Goal: Information Seeking & Learning: Understand process/instructions

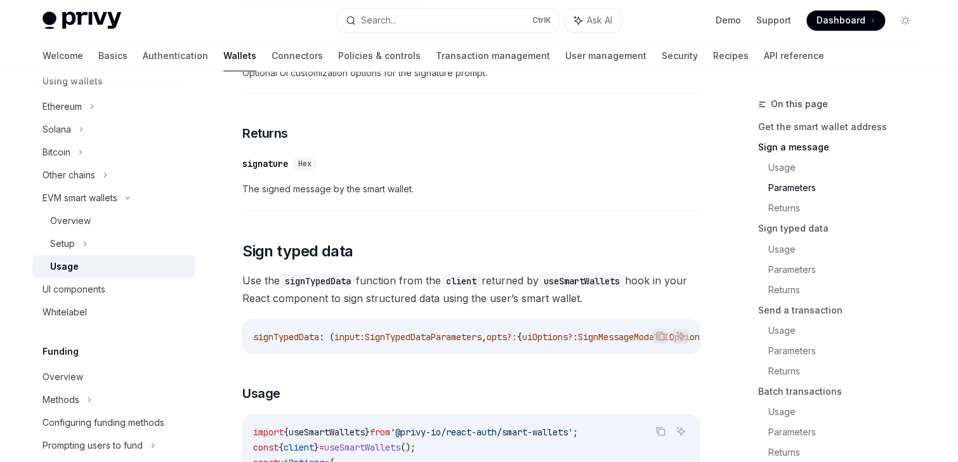
click at [413, 342] on span "SignTypedDataParameters" at bounding box center [423, 335] width 117 height 11
click at [412, 344] on code "signTypedData : ( input : SignTypedDataParameters , opts ?: { uiOptions ?: Sign…" at bounding box center [534, 335] width 563 height 15
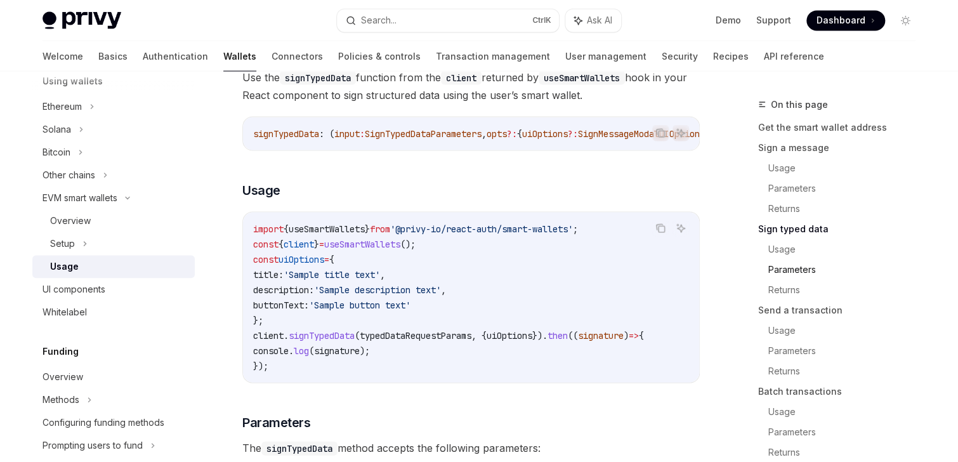
click at [786, 275] on link "Parameters" at bounding box center [846, 269] width 157 height 20
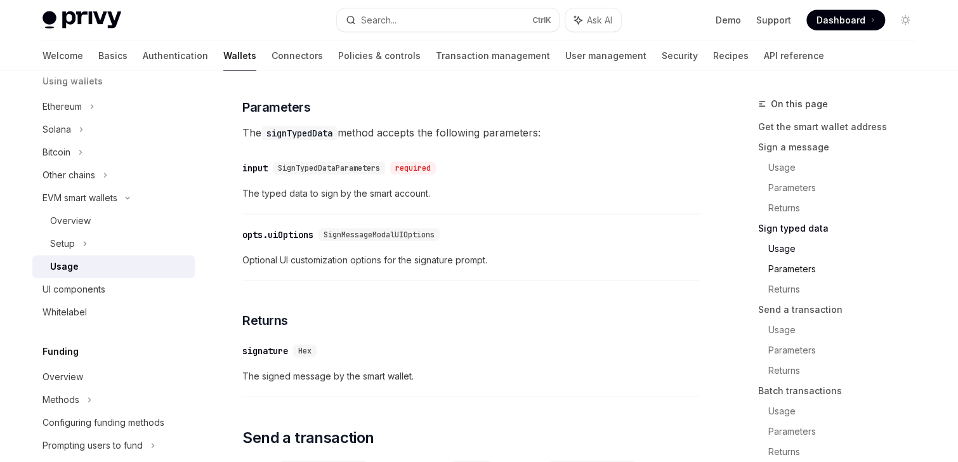
scroll to position [1506, 0]
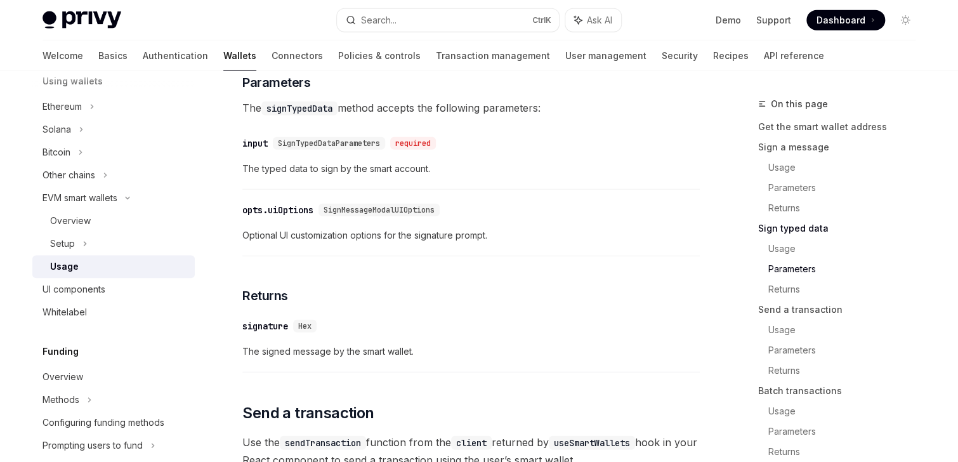
click at [294, 148] on span "SignTypedDataParameters" at bounding box center [329, 143] width 102 height 10
drag, startPoint x: 294, startPoint y: 162, endPoint x: 406, endPoint y: 147, distance: 112.6
click at [295, 148] on span "SignTypedDataParameters" at bounding box center [329, 143] width 102 height 10
click at [763, 68] on link "API reference" at bounding box center [793, 56] width 60 height 30
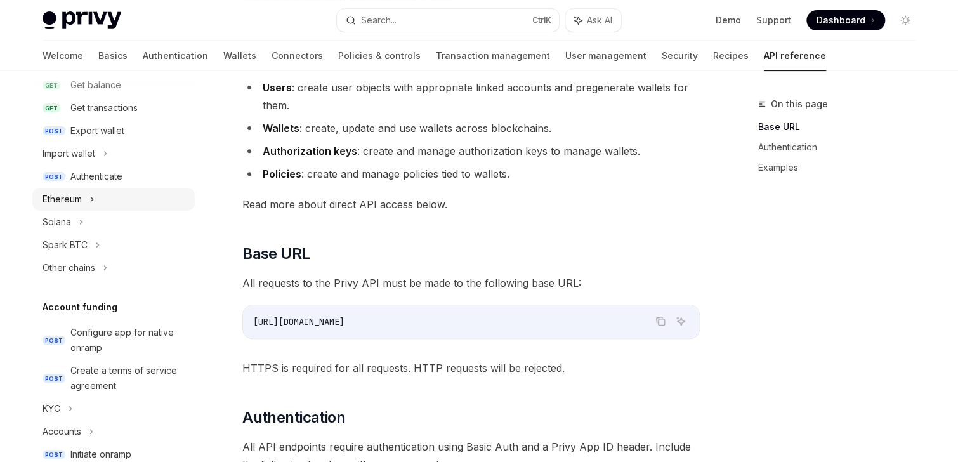
scroll to position [240, 0]
click at [83, 197] on div "Ethereum" at bounding box center [113, 200] width 162 height 23
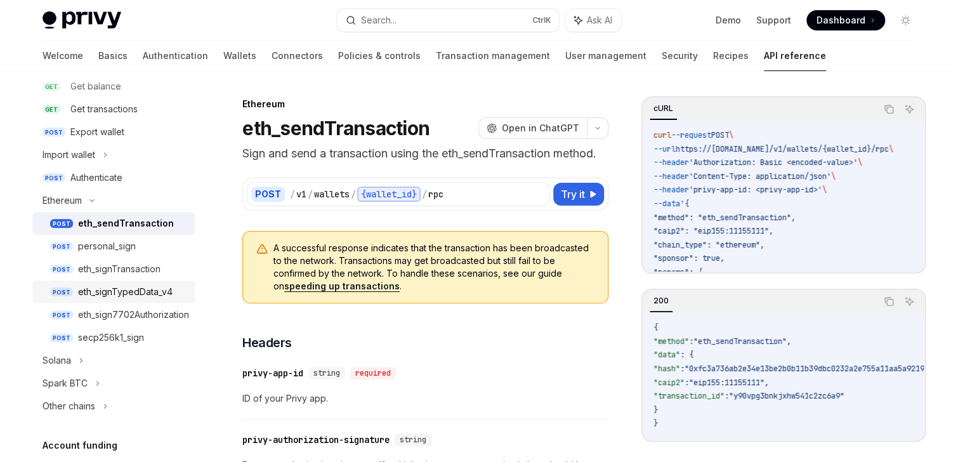
click at [112, 290] on div "eth_signTypedData_v4" at bounding box center [125, 291] width 94 height 15
type textarea "*"
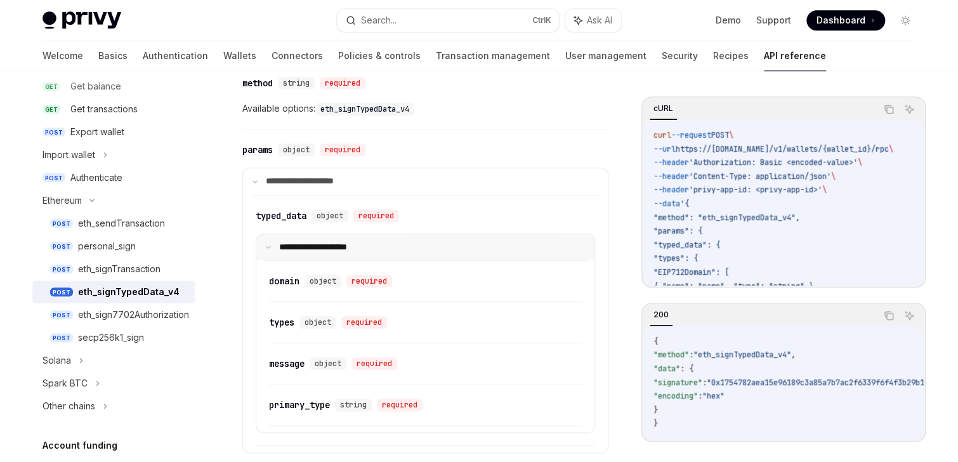
scroll to position [558, 0]
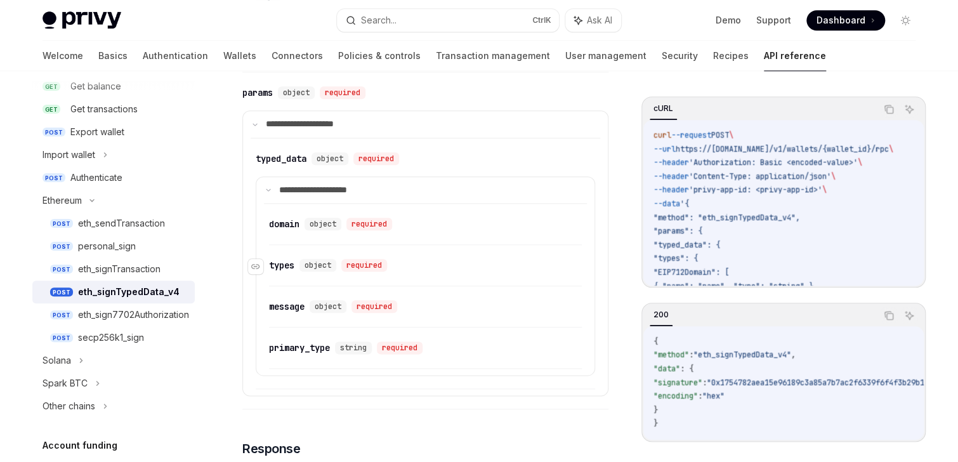
click at [312, 267] on span "object" at bounding box center [317, 265] width 27 height 10
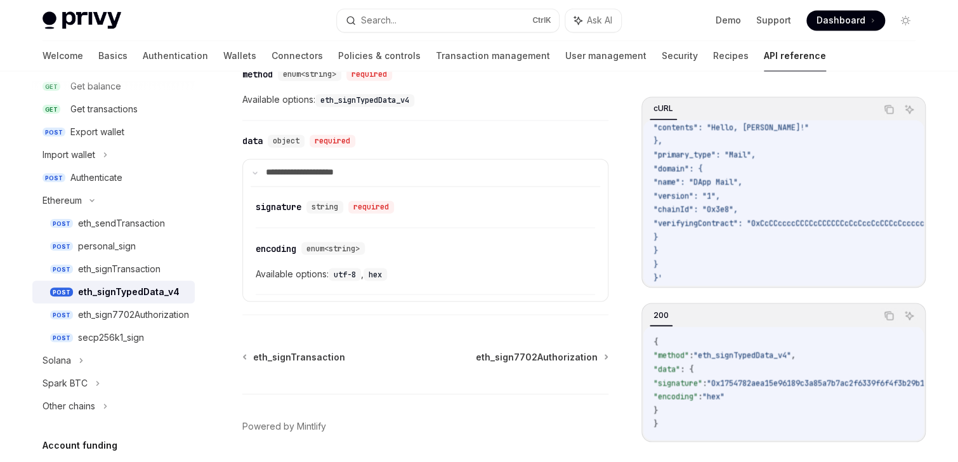
scroll to position [847, 0]
